Goal: Transaction & Acquisition: Download file/media

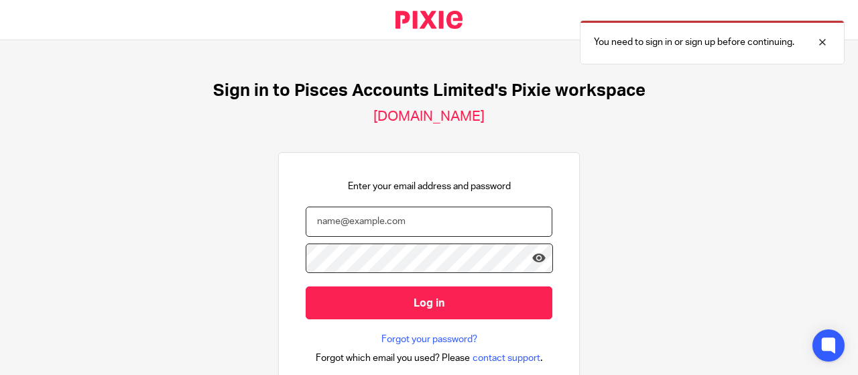
click at [326, 222] on input "email" at bounding box center [429, 221] width 247 height 30
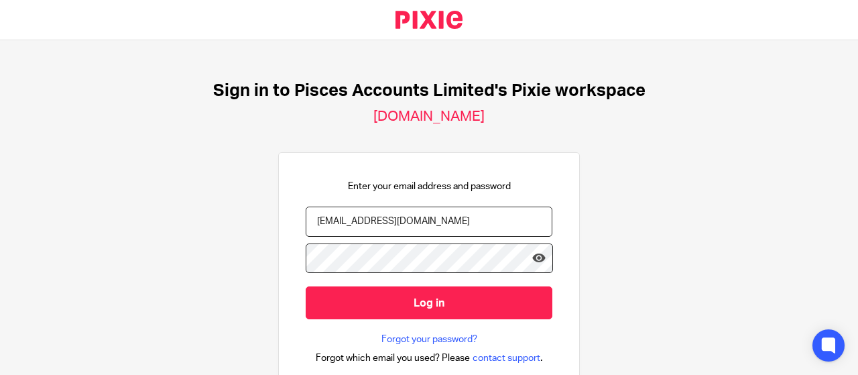
type input "[EMAIL_ADDRESS][DOMAIN_NAME]"
click at [306, 286] on input "Log in" at bounding box center [429, 302] width 247 height 33
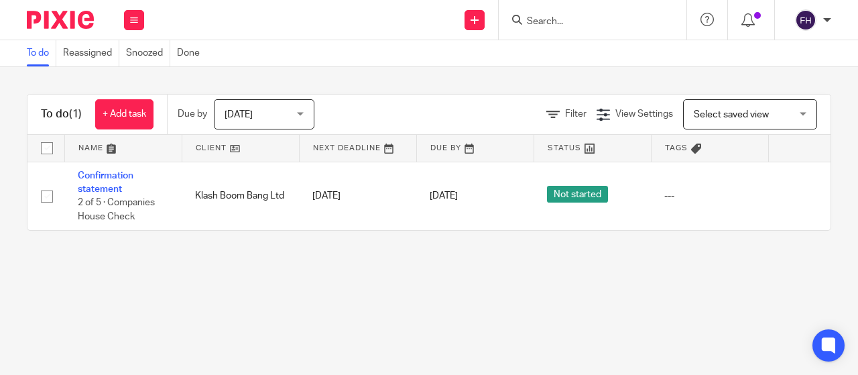
click at [299, 116] on div "Today Today" at bounding box center [264, 114] width 101 height 30
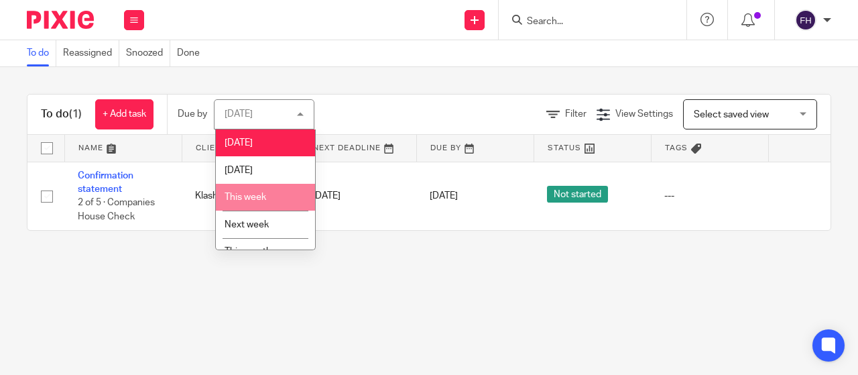
scroll to position [70, 0]
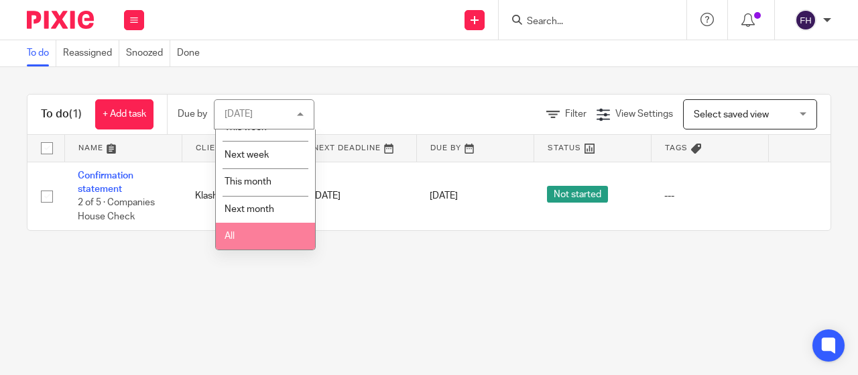
click at [248, 230] on li "All" at bounding box center [265, 235] width 99 height 27
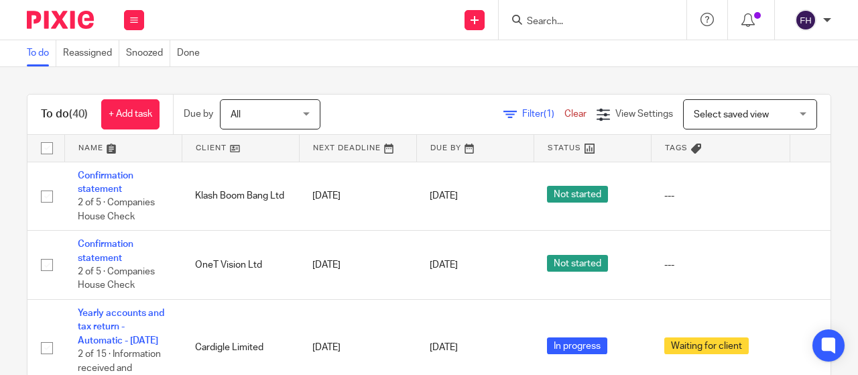
click at [555, 20] on input "Search" at bounding box center [585, 22] width 121 height 12
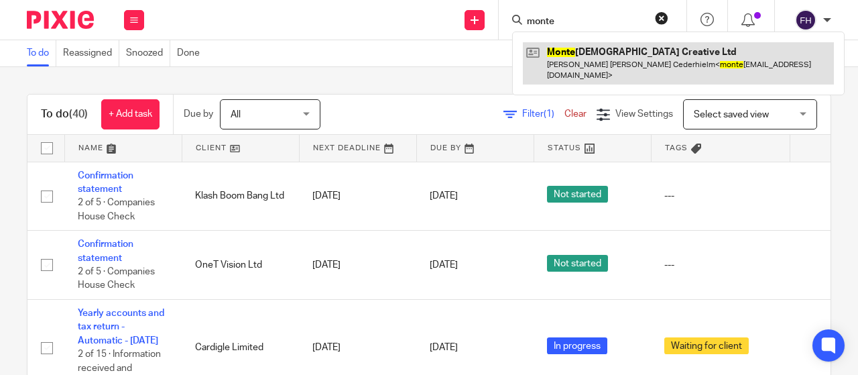
type input "monte"
click at [576, 54] on link at bounding box center [678, 63] width 311 height 42
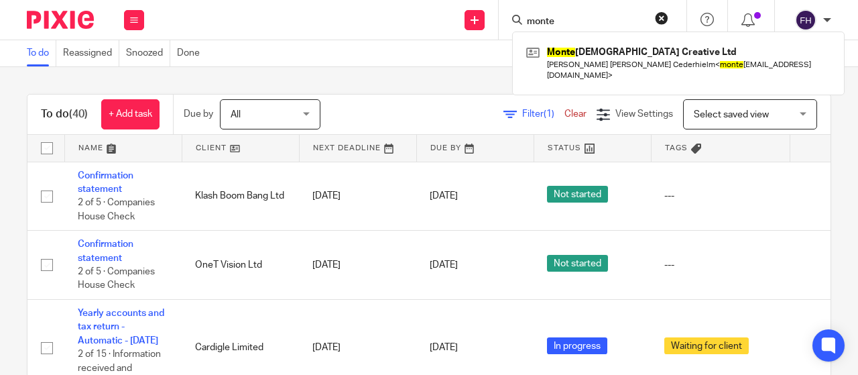
click at [252, 18] on div "Send new email Create task Add client monte Monte christo Creative Ltd John Chr…" at bounding box center [507, 20] width 700 height 40
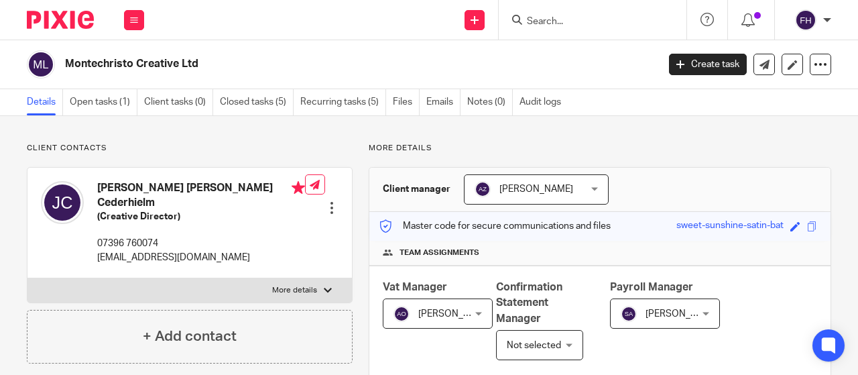
click at [243, 22] on div "Send new email Create task Add client Get Support Contact Support Help Document…" at bounding box center [507, 20] width 700 height 40
click at [261, 34] on div "Send new email Create task Add client Get Support Contact Support Help Document…" at bounding box center [507, 20] width 700 height 40
click at [98, 102] on link "Open tasks (1)" at bounding box center [104, 102] width 68 height 26
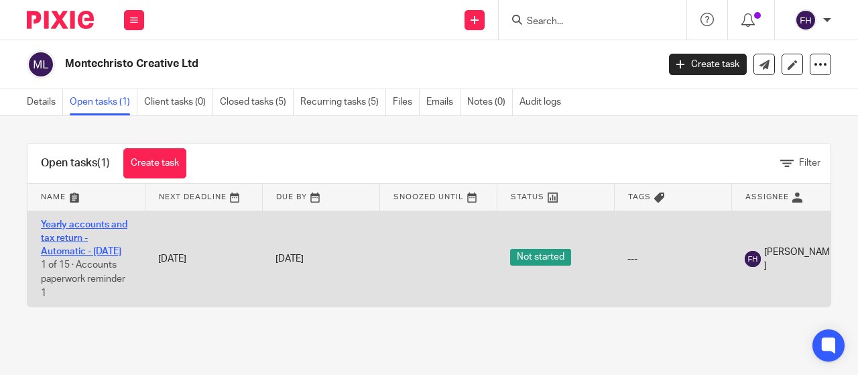
click at [78, 233] on link "Yearly accounts and tax return - Automatic - [DATE]" at bounding box center [84, 238] width 86 height 37
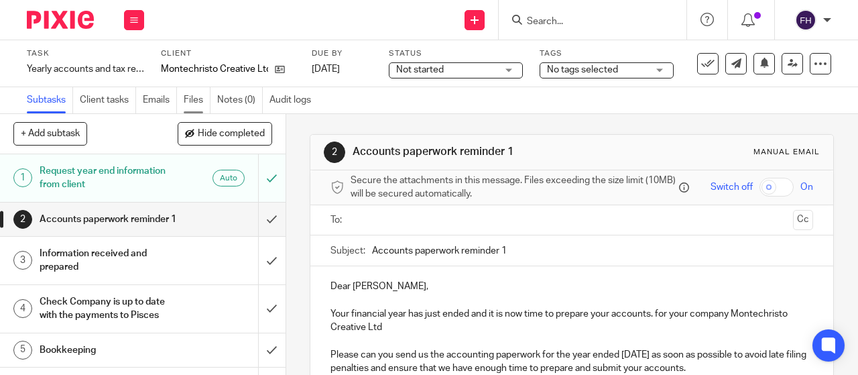
click at [188, 100] on link "Files" at bounding box center [197, 100] width 27 height 26
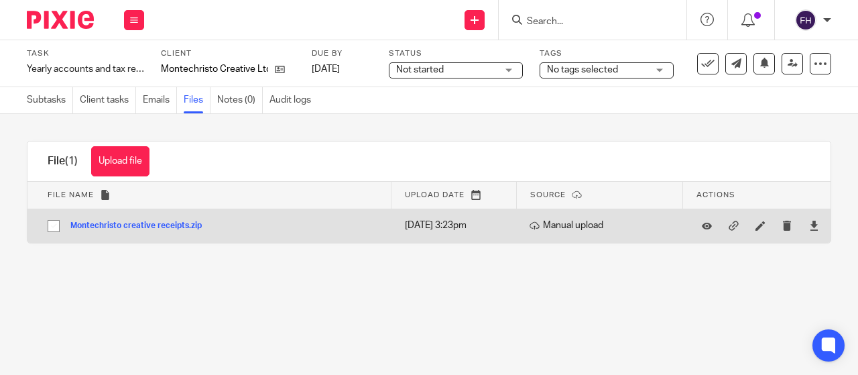
click at [52, 226] on input "checkbox" at bounding box center [53, 225] width 25 height 25
checkbox input "true"
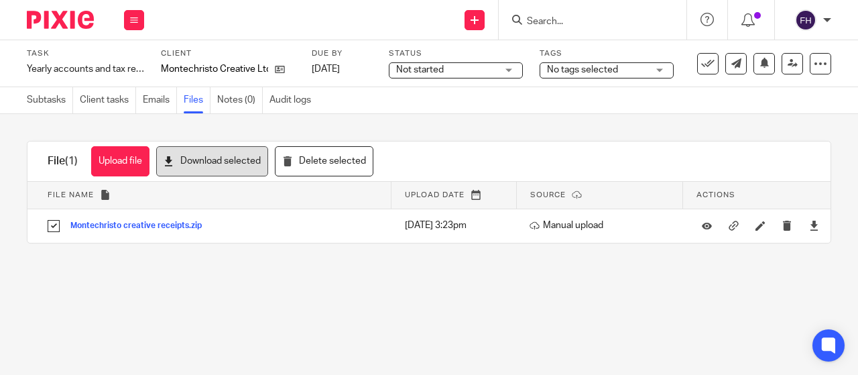
click at [235, 158] on button "Download selected" at bounding box center [212, 161] width 112 height 30
